Goal: Check status: Check status

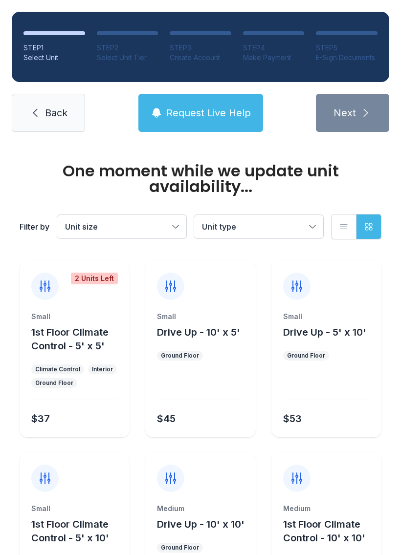
click at [30, 118] on icon at bounding box center [35, 113] width 12 height 12
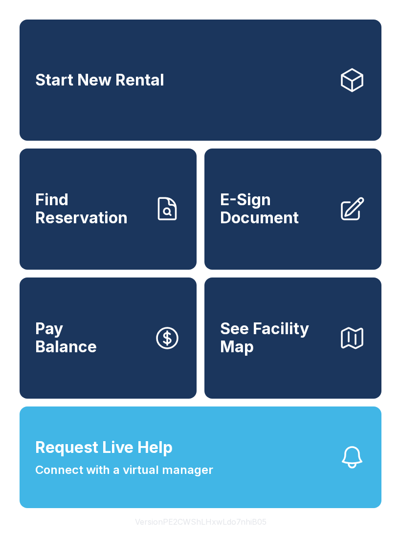
click at [58, 213] on span "Find Reservation" at bounding box center [90, 209] width 110 height 36
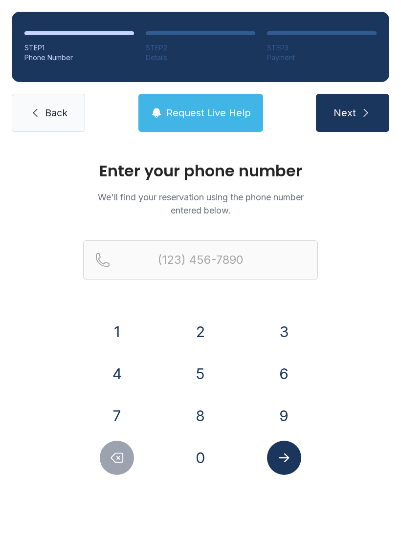
click at [286, 323] on button "3" at bounding box center [284, 332] width 34 height 34
click at [215, 361] on div "5" at bounding box center [201, 374] width 68 height 34
click at [216, 332] on button "2" at bounding box center [200, 332] width 34 height 34
click at [129, 468] on button "Delete number" at bounding box center [117, 458] width 34 height 34
click at [215, 371] on button "5" at bounding box center [200, 374] width 34 height 34
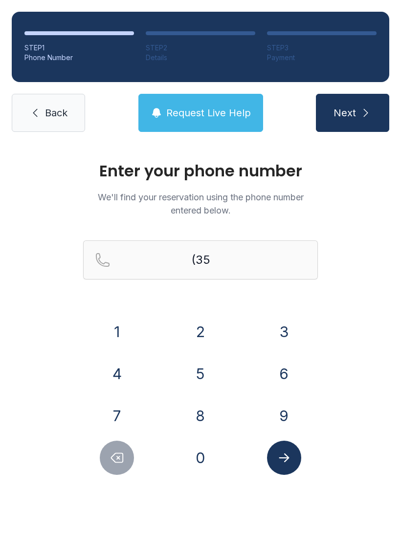
click at [204, 328] on button "2" at bounding box center [200, 332] width 34 height 34
click at [205, 328] on button "2" at bounding box center [200, 332] width 34 height 34
click at [277, 324] on button "3" at bounding box center [284, 332] width 34 height 34
click at [120, 418] on button "7" at bounding box center [117, 416] width 34 height 34
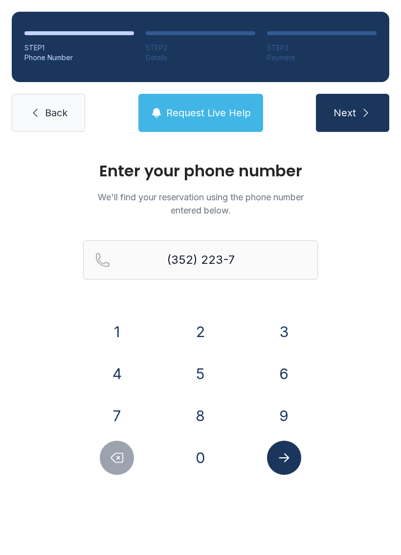
click at [126, 340] on button "1" at bounding box center [117, 332] width 34 height 34
click at [192, 366] on button "5" at bounding box center [200, 374] width 34 height 34
click at [189, 478] on div "Enter your phone number We'll find your reservation using the phone number ente…" at bounding box center [200, 329] width 401 height 370
click at [212, 460] on button "0" at bounding box center [200, 458] width 34 height 34
type input "[PHONE_NUMBER]"
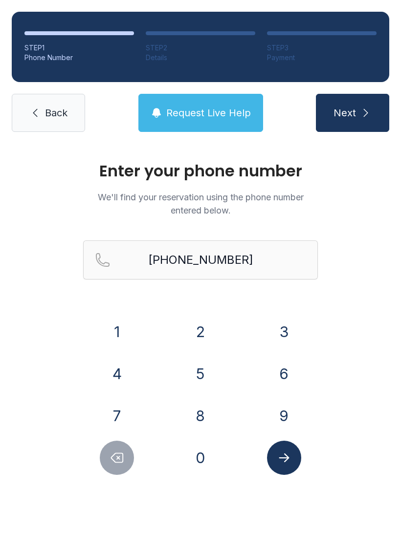
click at [285, 465] on button "Submit lookup form" at bounding box center [284, 458] width 34 height 34
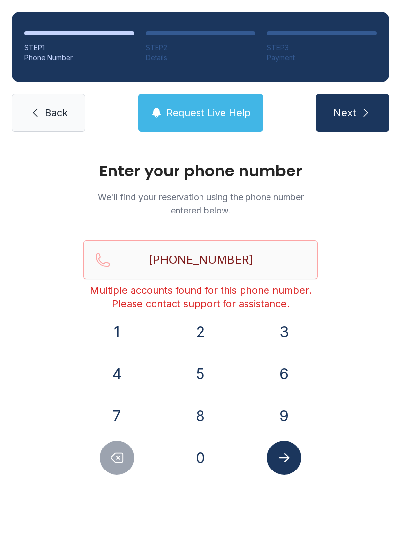
click at [53, 131] on link "Back" at bounding box center [48, 113] width 73 height 38
